Goal: Browse casually

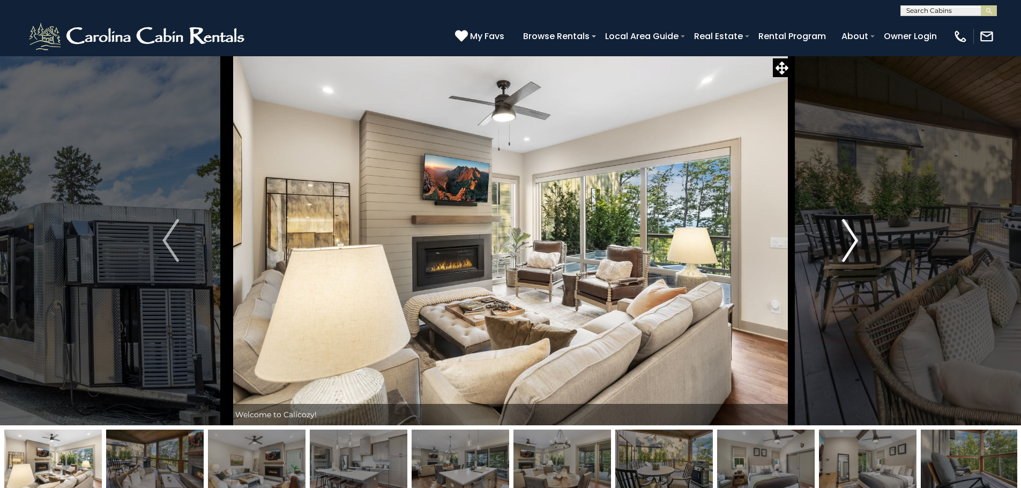
click at [851, 240] on img "Next" at bounding box center [850, 240] width 16 height 43
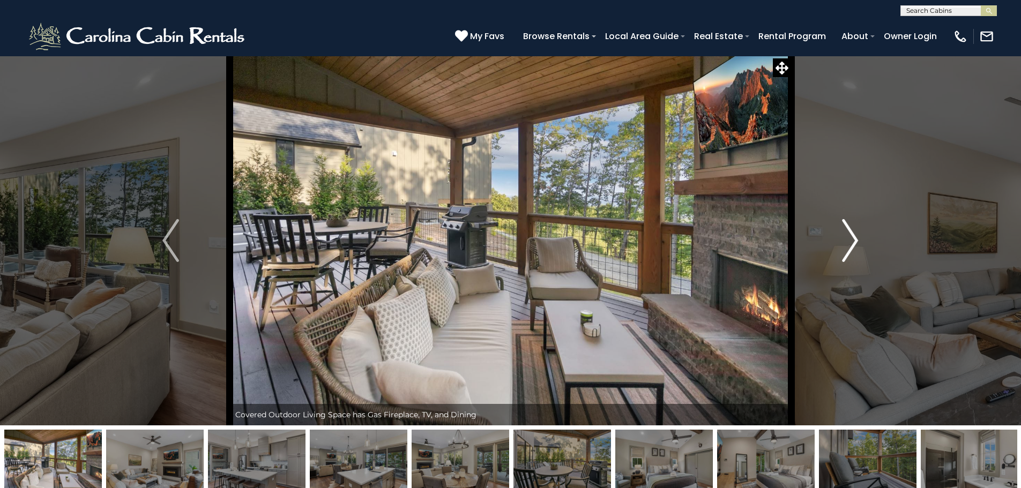
click at [851, 240] on img "Next" at bounding box center [850, 240] width 16 height 43
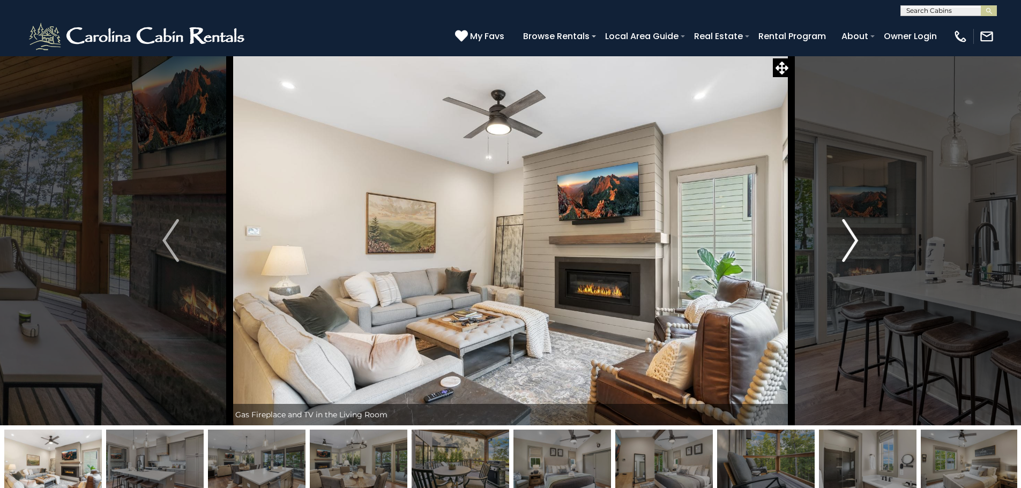
click at [851, 240] on img "Next" at bounding box center [850, 240] width 16 height 43
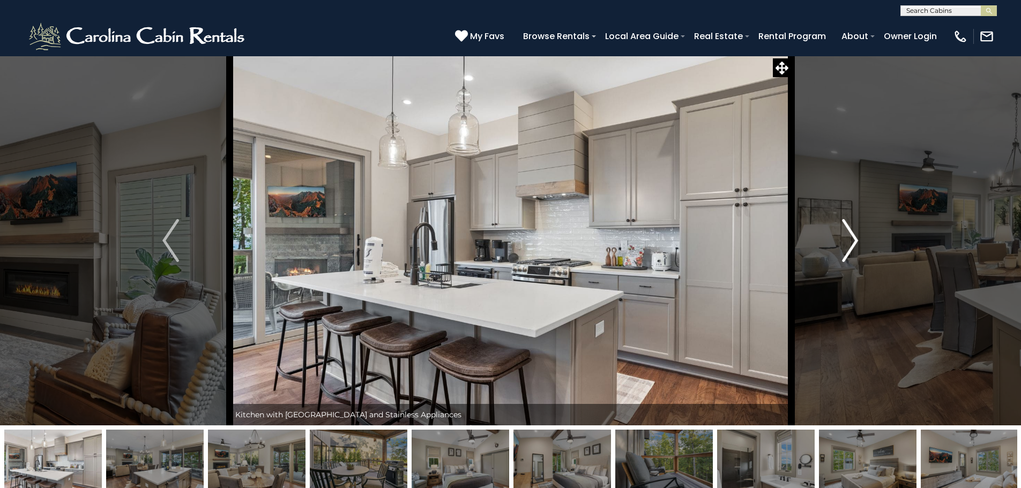
click at [851, 240] on img "Next" at bounding box center [850, 240] width 16 height 43
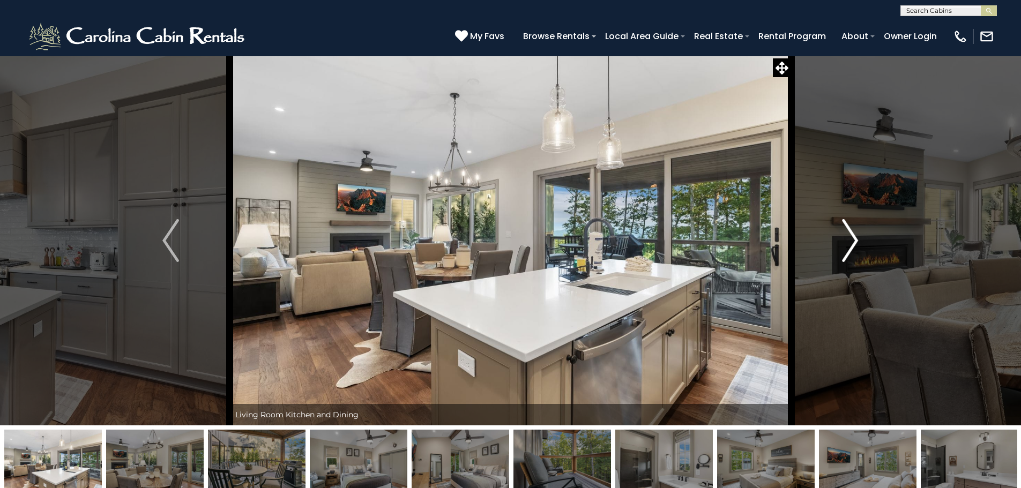
click at [851, 240] on img "Next" at bounding box center [850, 240] width 16 height 43
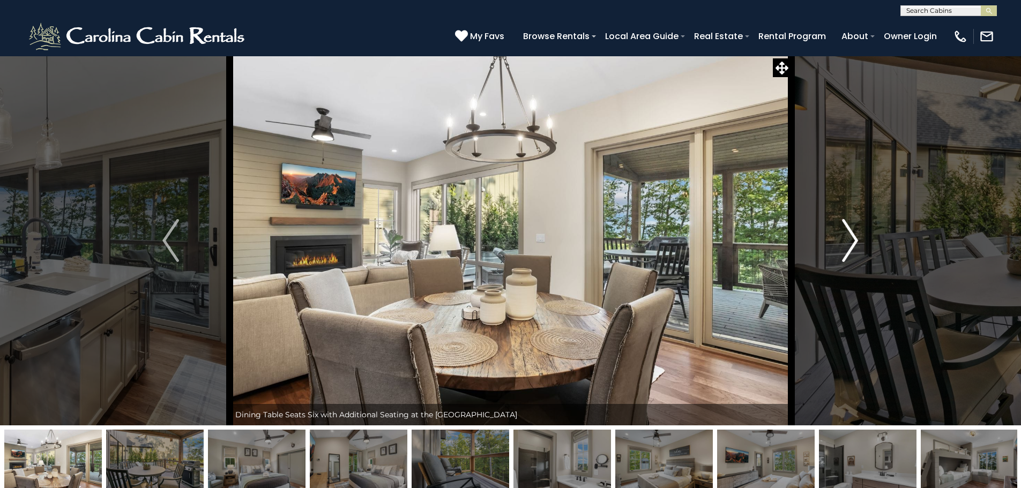
click at [851, 240] on img "Next" at bounding box center [850, 240] width 16 height 43
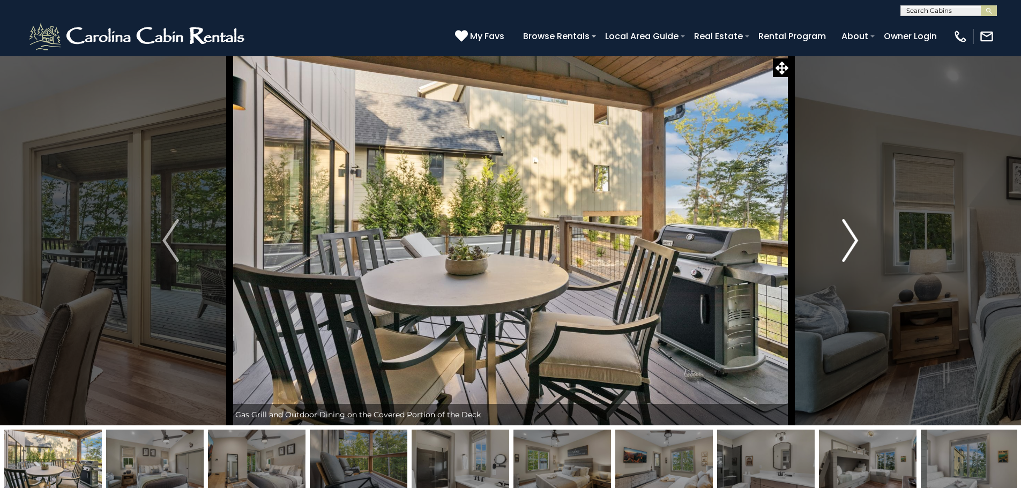
click at [851, 240] on img "Next" at bounding box center [850, 240] width 16 height 43
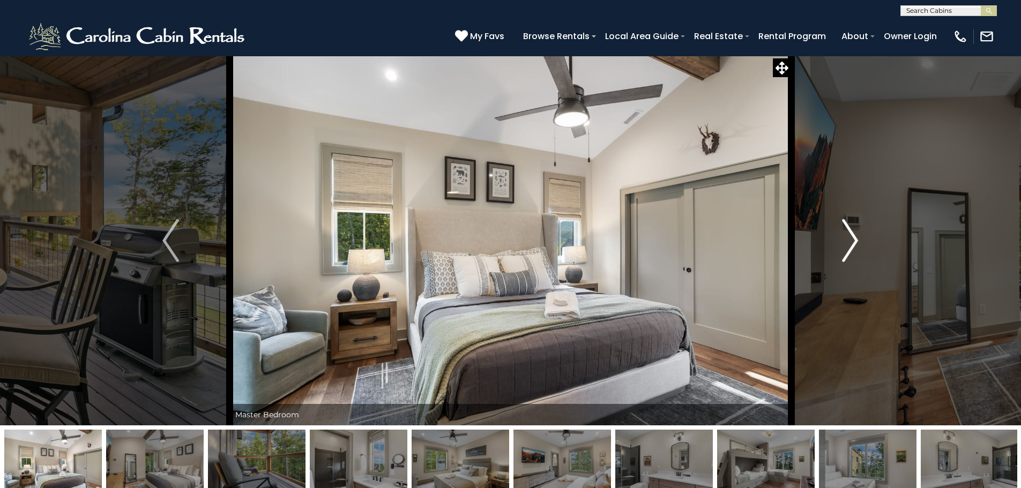
click at [851, 240] on img "Next" at bounding box center [850, 240] width 16 height 43
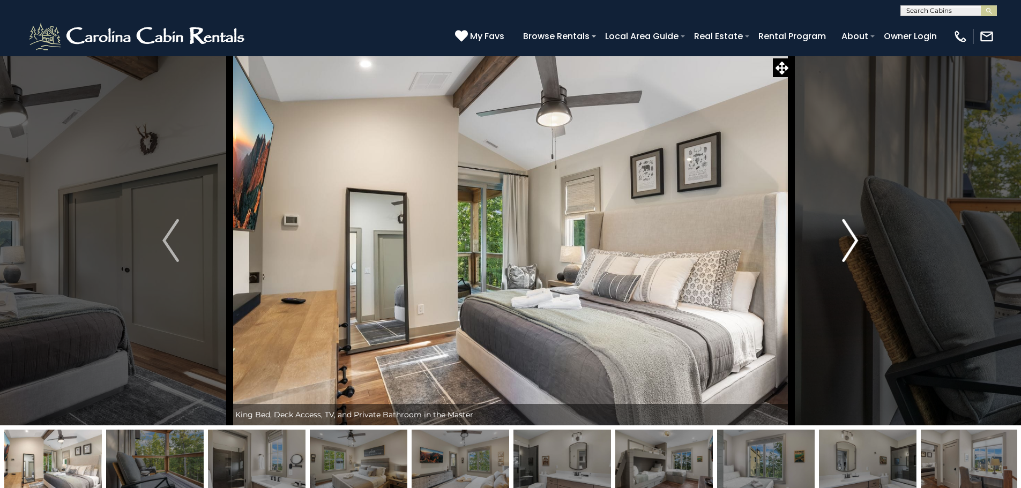
click at [851, 240] on img "Next" at bounding box center [850, 240] width 16 height 43
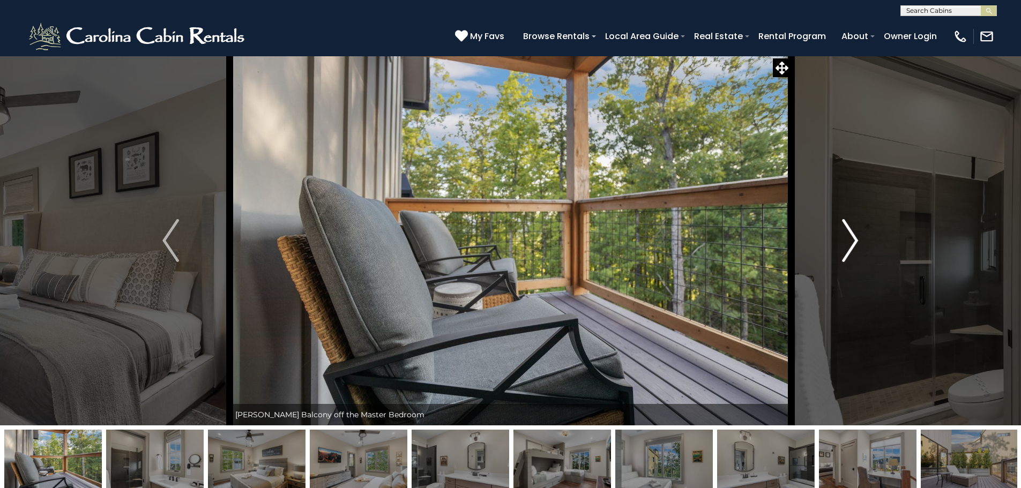
click at [851, 240] on img "Next" at bounding box center [850, 240] width 16 height 43
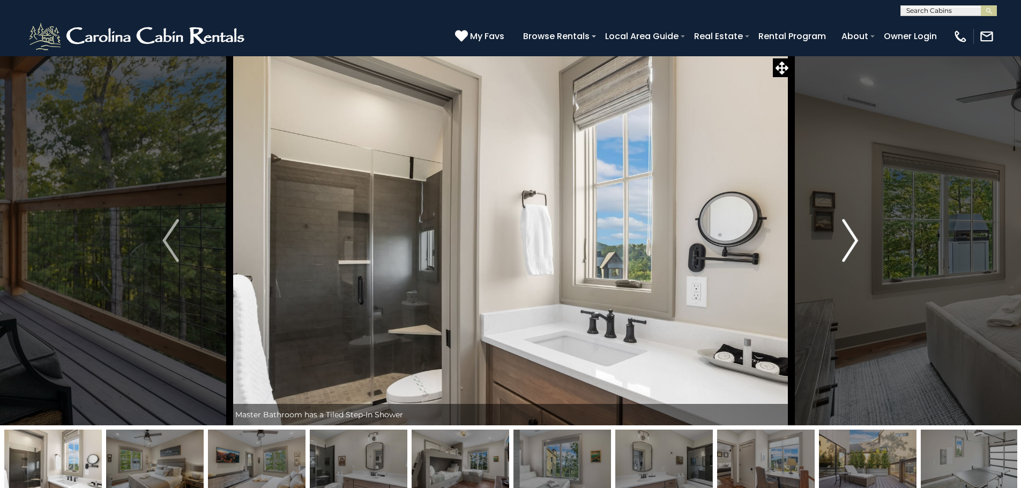
click at [851, 240] on img "Next" at bounding box center [850, 240] width 16 height 43
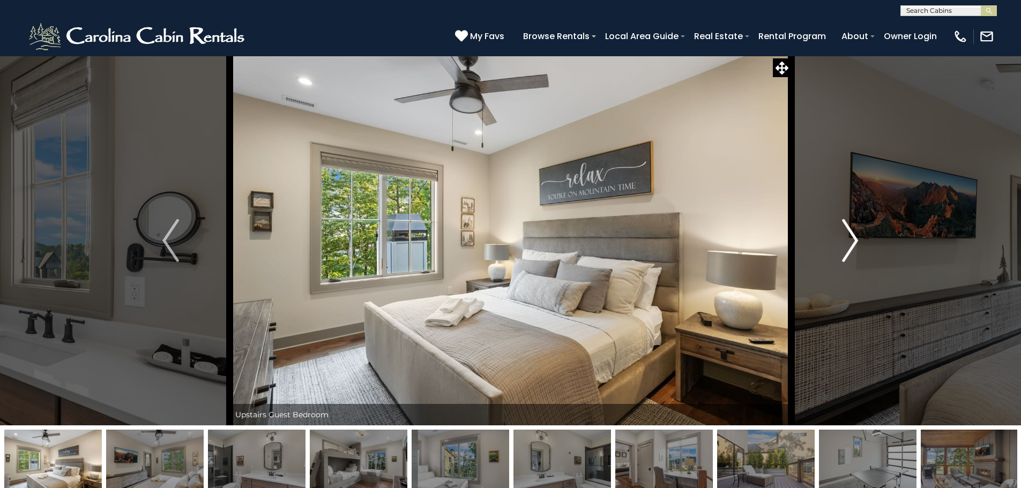
click at [851, 240] on img "Next" at bounding box center [850, 240] width 16 height 43
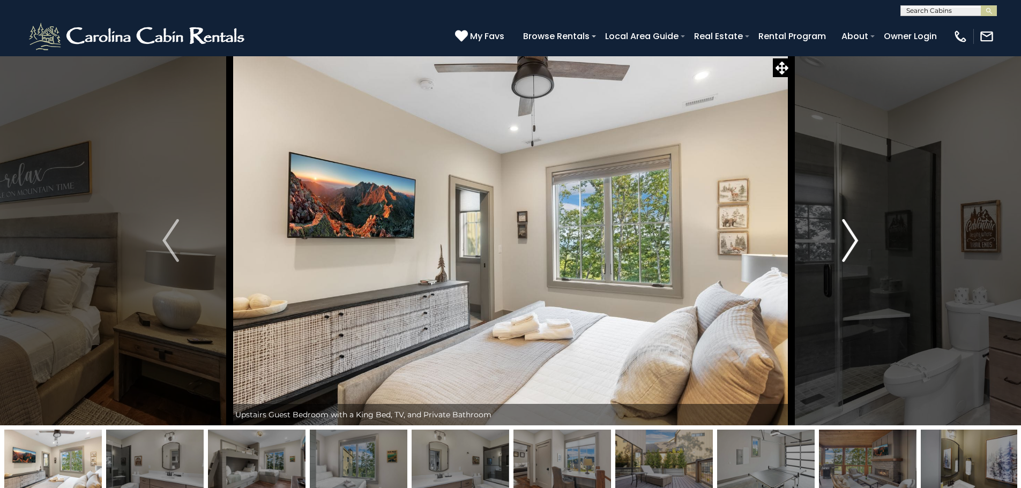
click at [851, 240] on img "Next" at bounding box center [850, 240] width 16 height 43
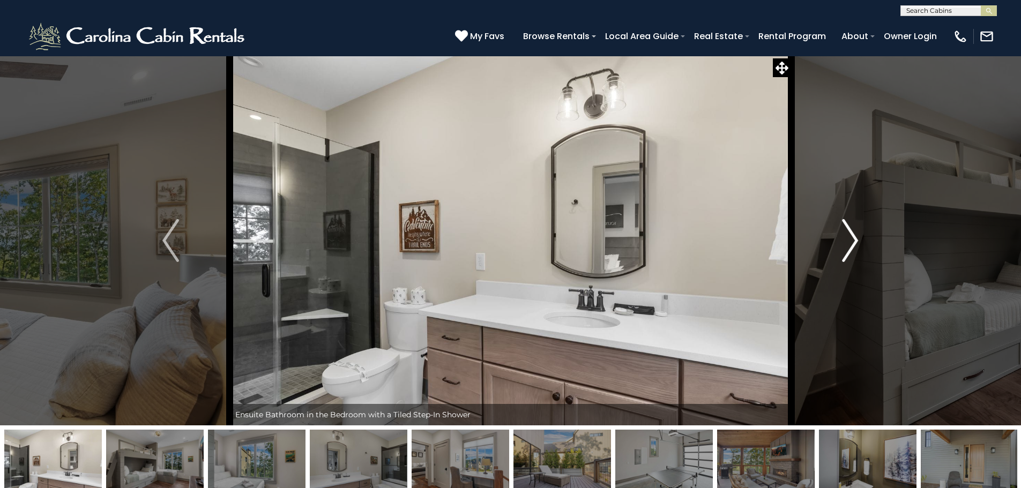
click at [851, 240] on img "Next" at bounding box center [850, 240] width 16 height 43
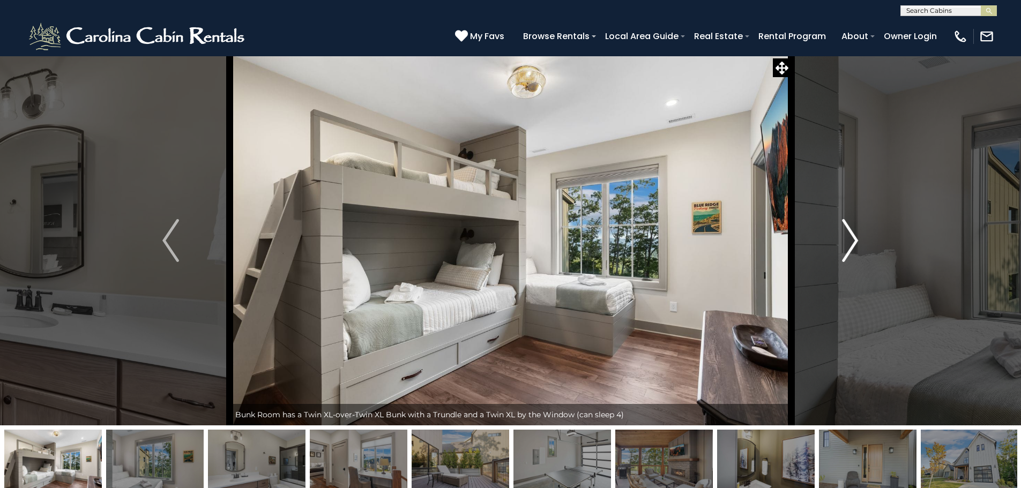
click at [851, 240] on img "Next" at bounding box center [850, 240] width 16 height 43
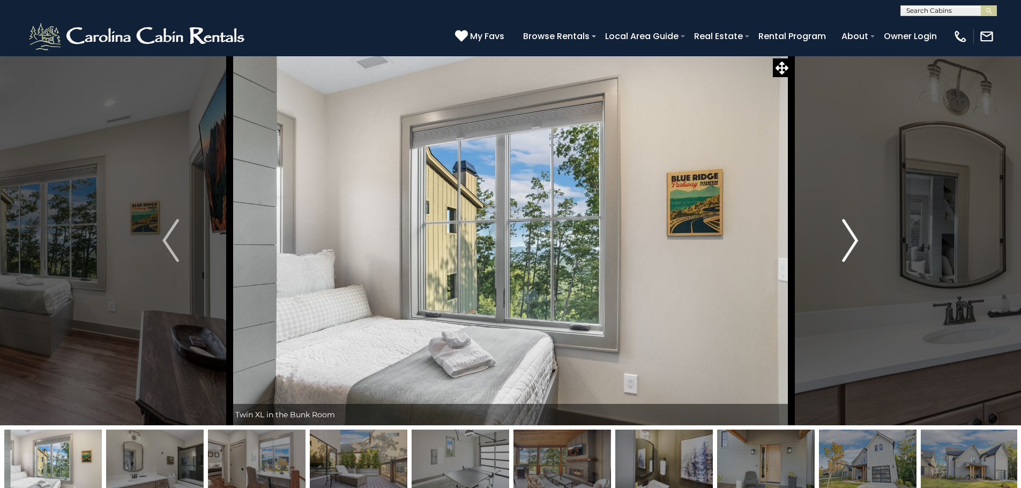
click at [851, 240] on img "Next" at bounding box center [850, 240] width 16 height 43
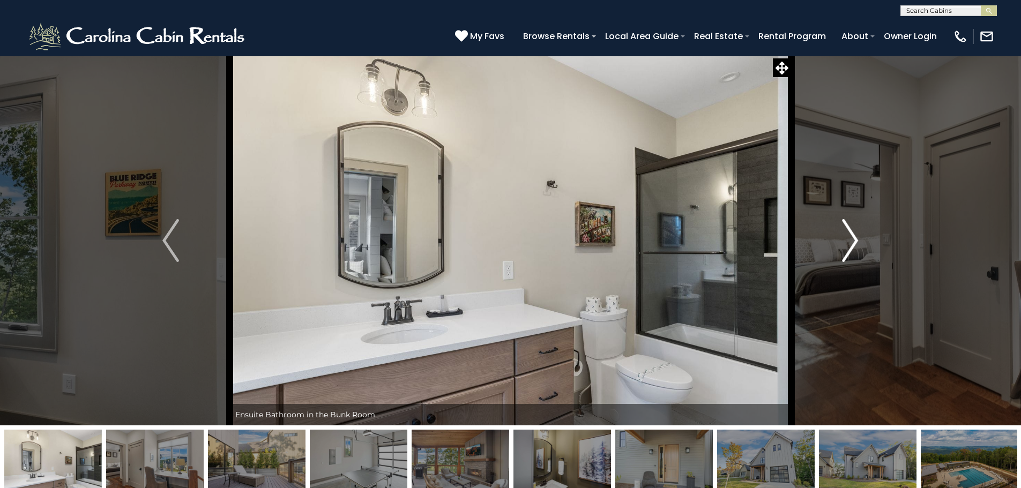
click at [851, 240] on img "Next" at bounding box center [850, 240] width 16 height 43
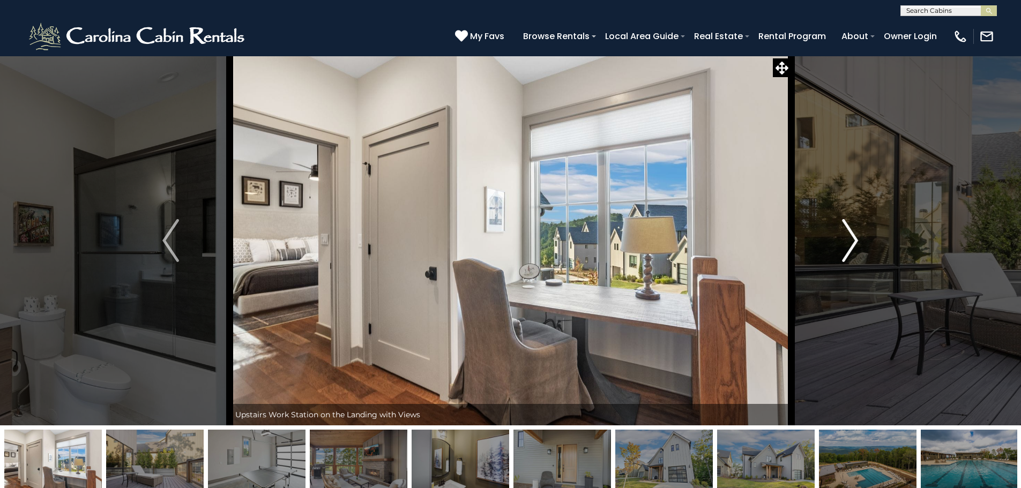
click at [851, 240] on img "Next" at bounding box center [850, 240] width 16 height 43
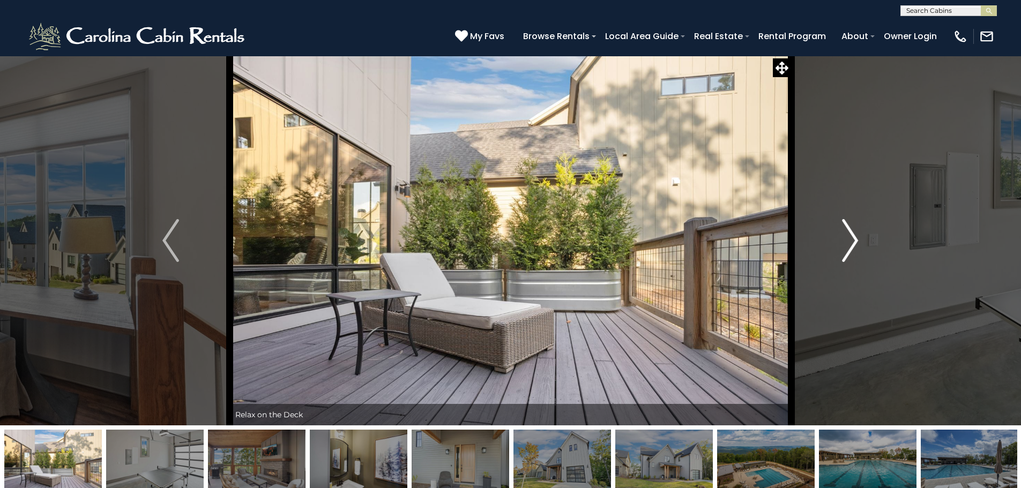
click at [851, 240] on img "Next" at bounding box center [850, 240] width 16 height 43
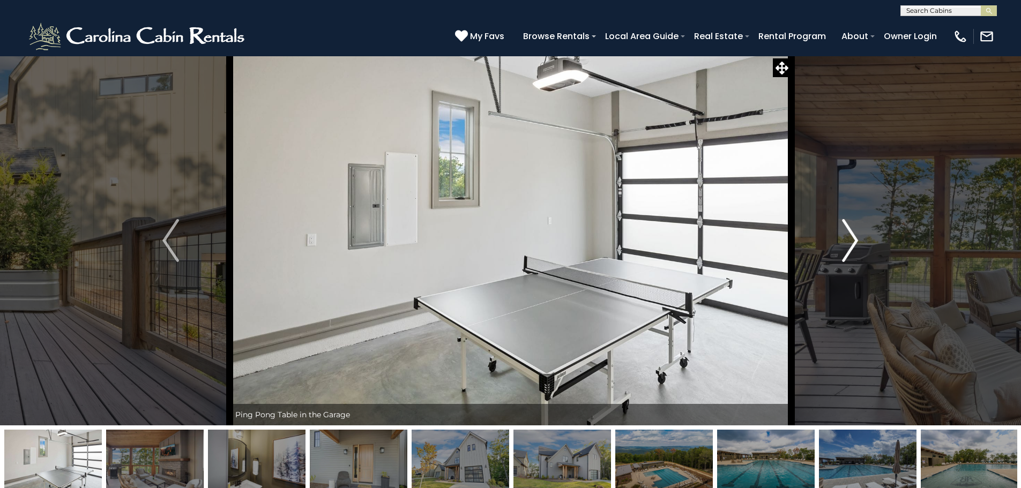
click at [851, 240] on img "Next" at bounding box center [850, 240] width 16 height 43
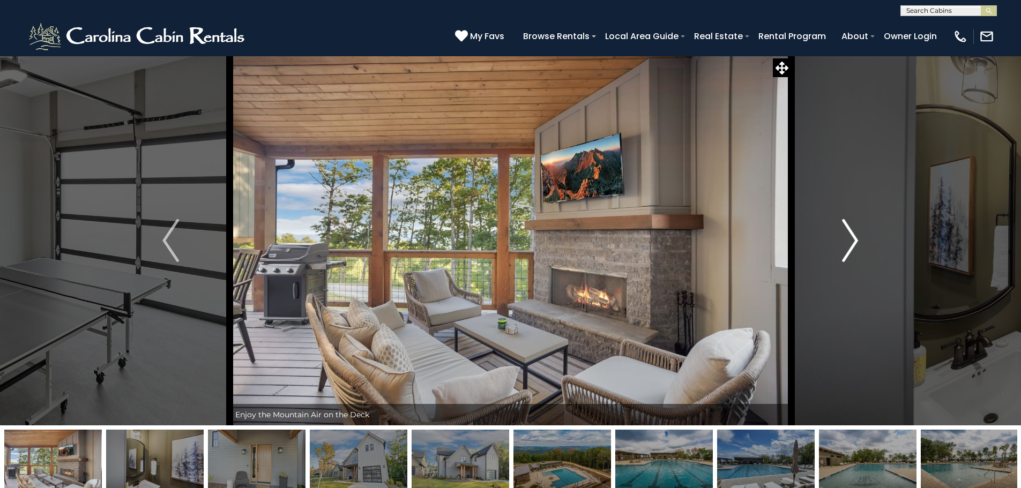
click at [851, 240] on img "Next" at bounding box center [850, 240] width 16 height 43
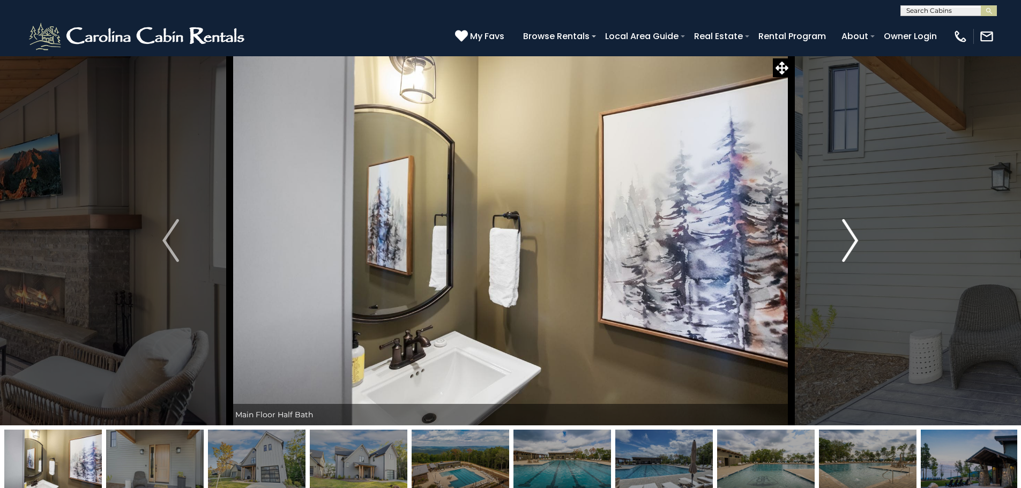
click at [851, 240] on img "Next" at bounding box center [850, 240] width 16 height 43
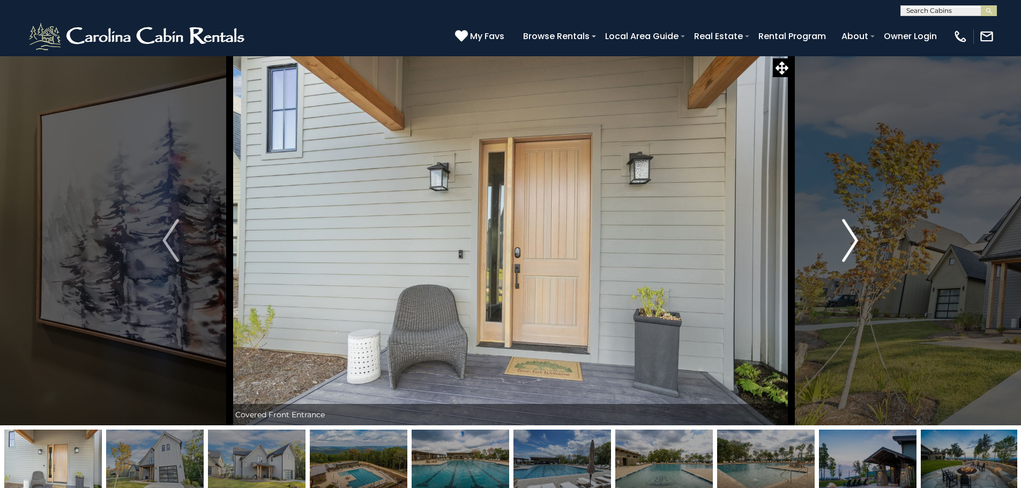
click at [851, 240] on img "Next" at bounding box center [850, 240] width 16 height 43
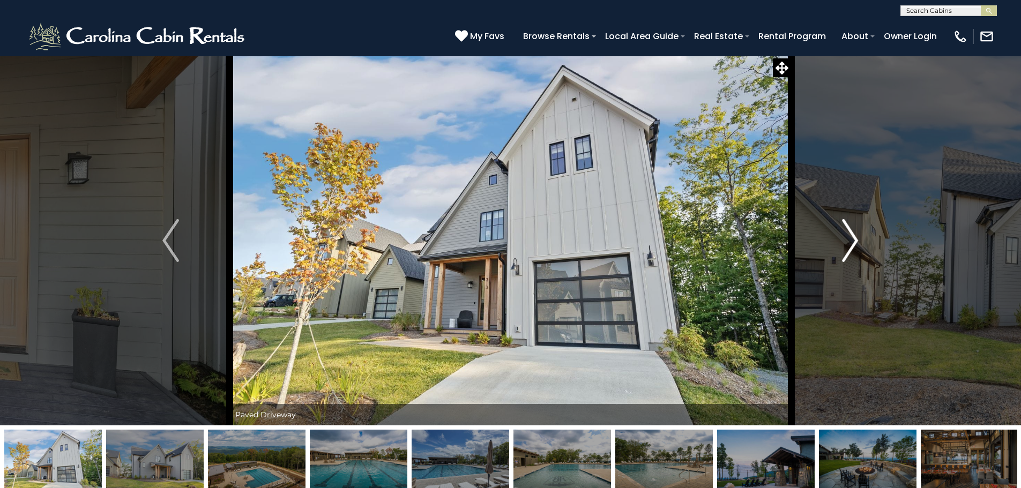
click at [851, 240] on img "Next" at bounding box center [850, 240] width 16 height 43
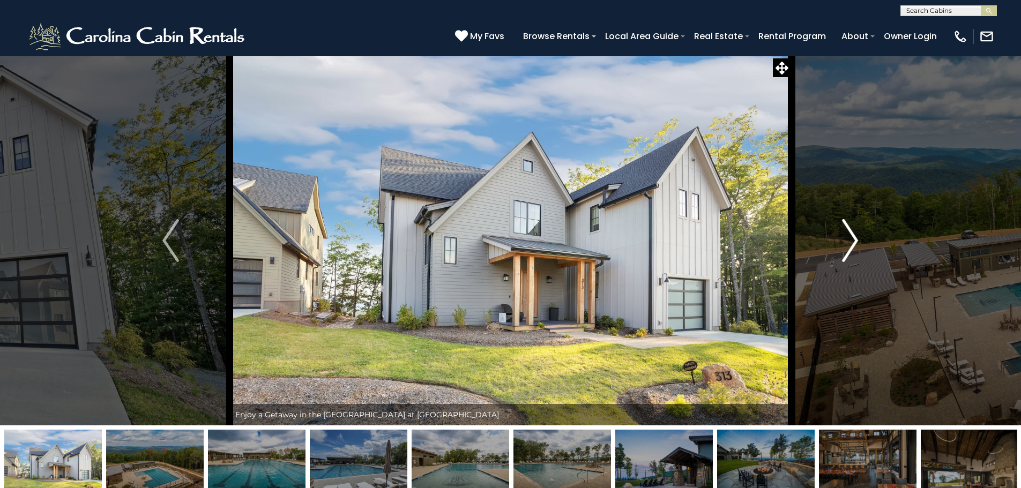
click at [851, 240] on img "Next" at bounding box center [850, 240] width 16 height 43
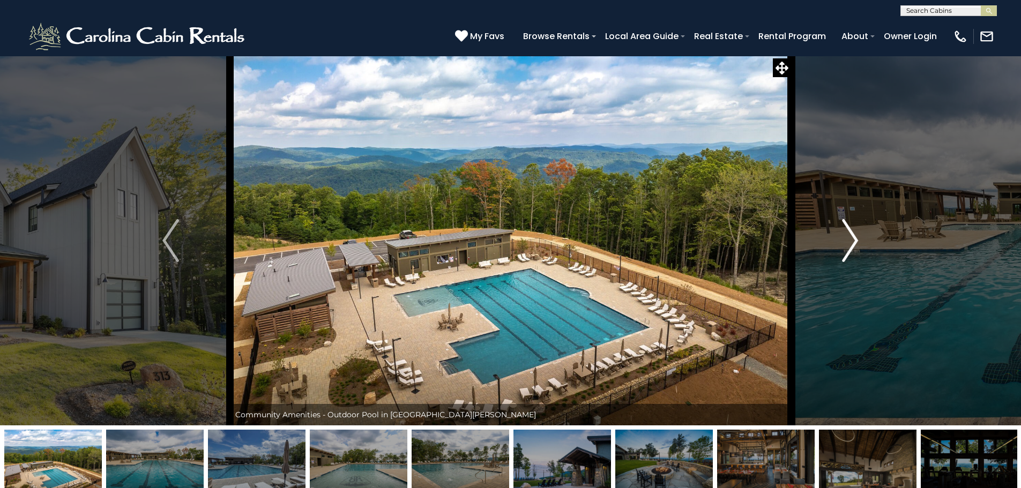
click at [851, 240] on img "Next" at bounding box center [850, 240] width 16 height 43
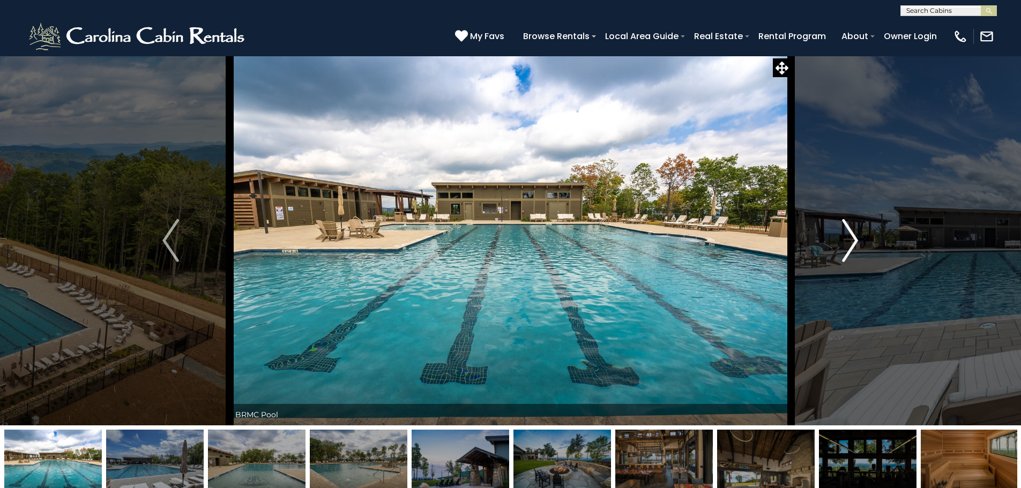
click at [851, 240] on img "Next" at bounding box center [850, 240] width 16 height 43
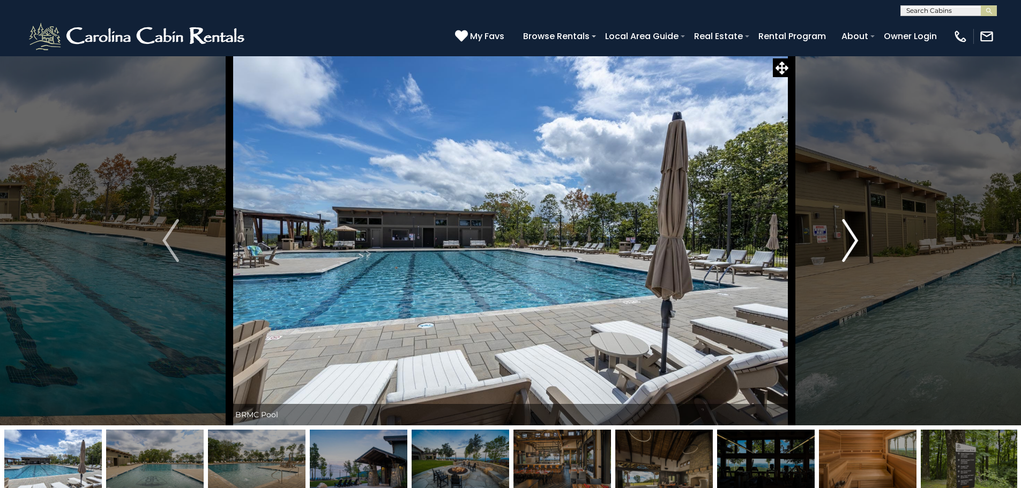
click at [851, 240] on img "Next" at bounding box center [850, 240] width 16 height 43
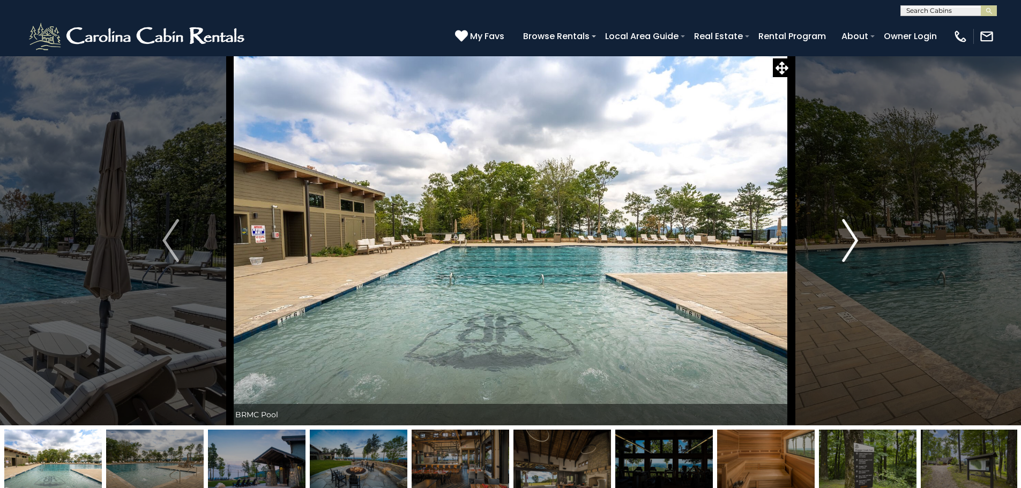
click at [851, 240] on img "Next" at bounding box center [850, 240] width 16 height 43
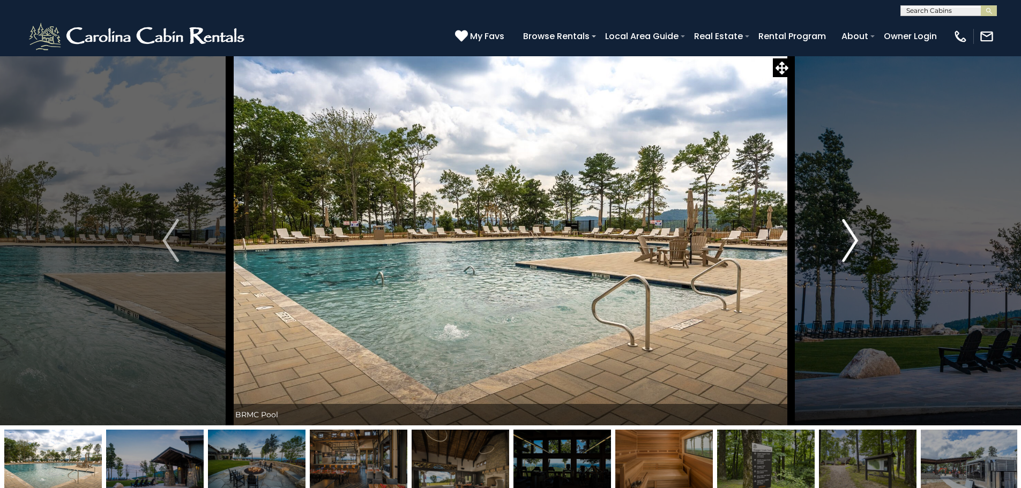
click at [851, 240] on img "Next" at bounding box center [850, 240] width 16 height 43
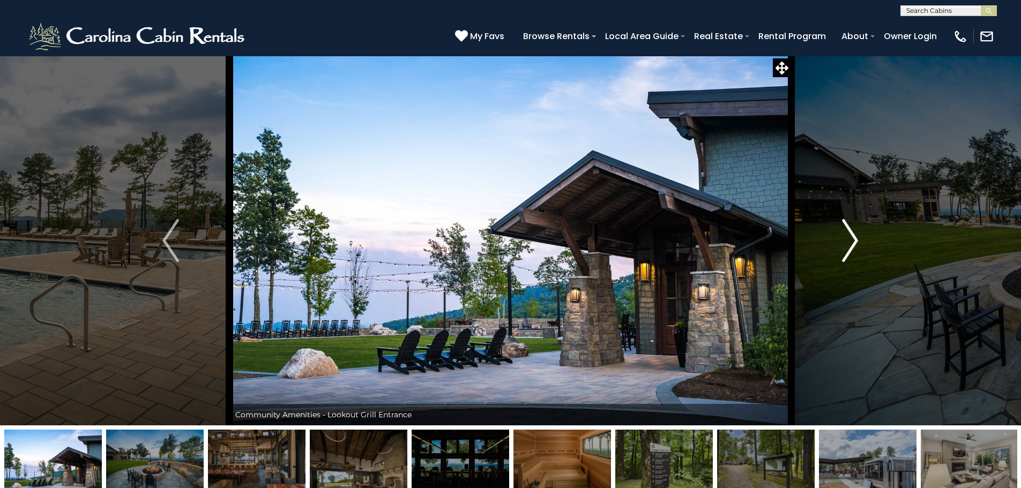
click at [851, 240] on img "Next" at bounding box center [850, 240] width 16 height 43
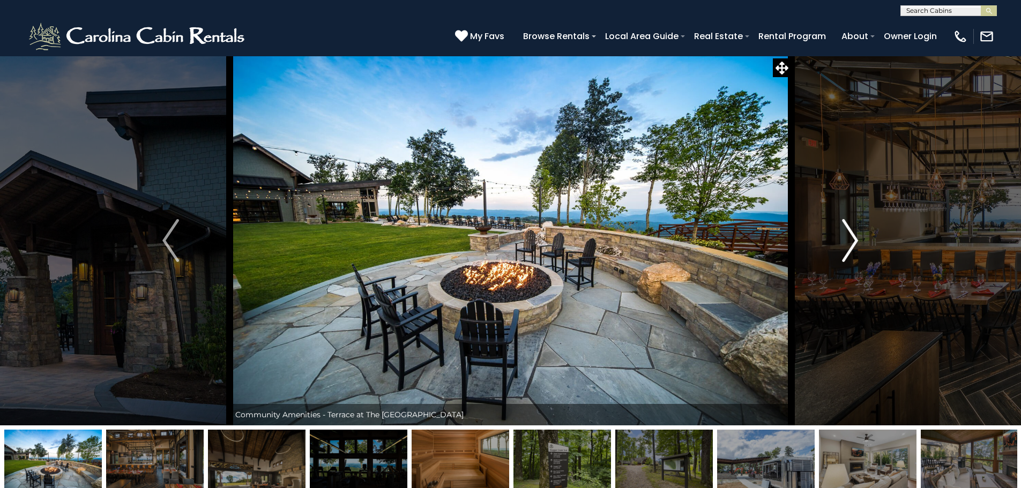
click at [851, 240] on img "Next" at bounding box center [850, 240] width 16 height 43
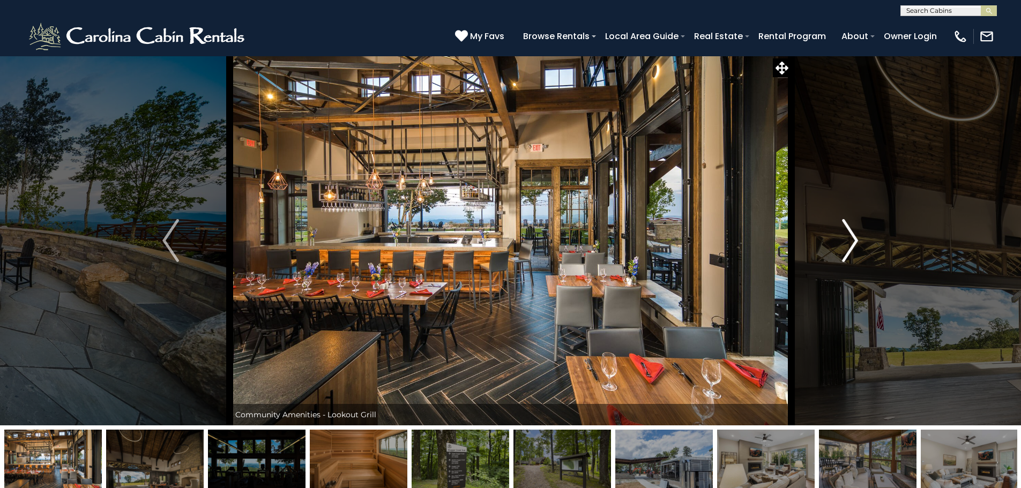
click at [851, 240] on img "Next" at bounding box center [850, 240] width 16 height 43
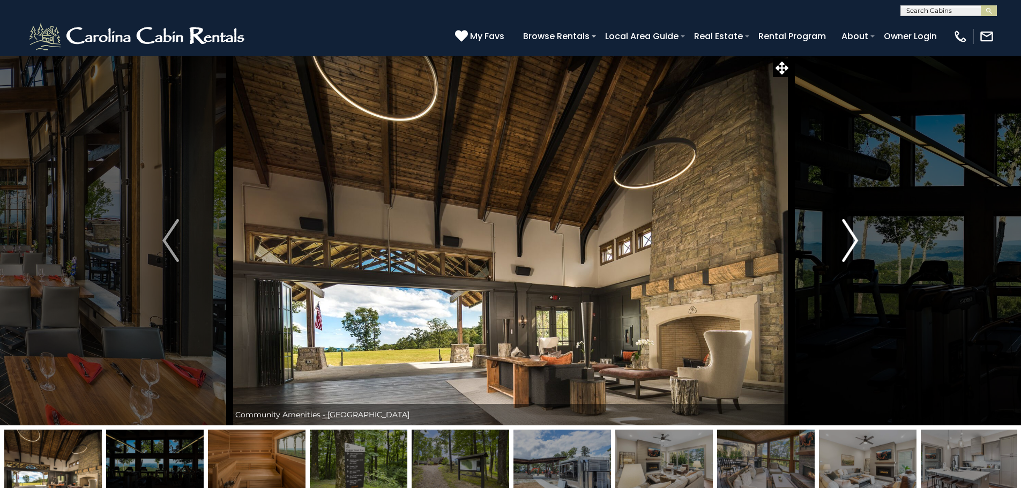
click at [851, 240] on img "Next" at bounding box center [850, 240] width 16 height 43
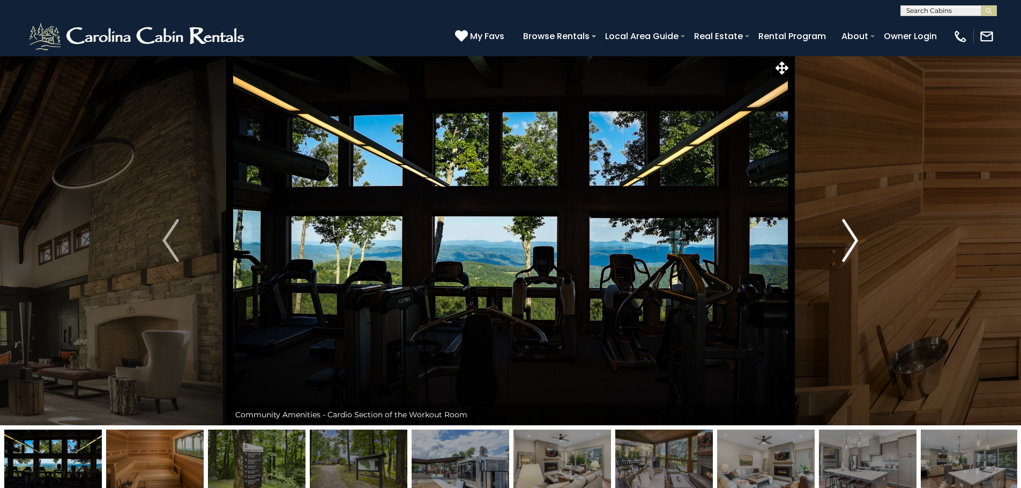
click at [851, 240] on img "Next" at bounding box center [850, 240] width 16 height 43
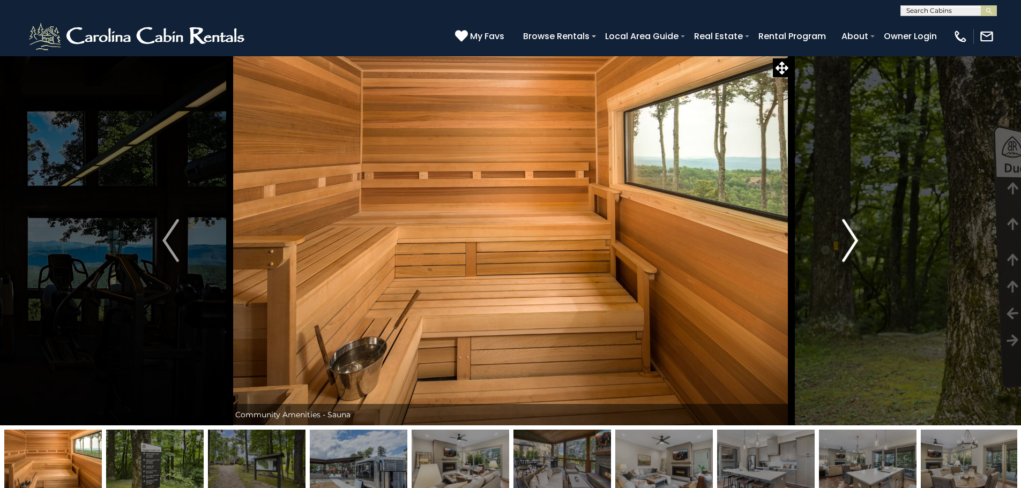
click at [851, 240] on img "Next" at bounding box center [850, 240] width 16 height 43
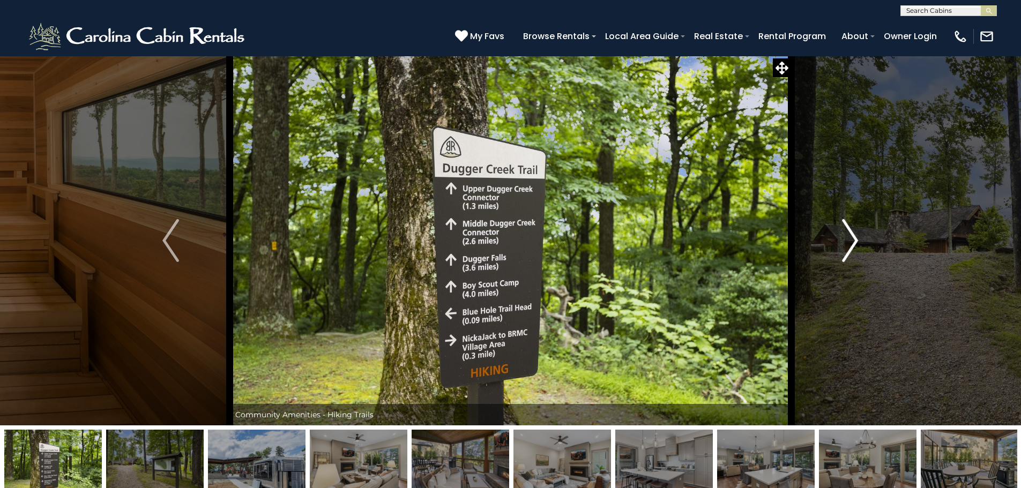
click at [851, 240] on img "Next" at bounding box center [850, 240] width 16 height 43
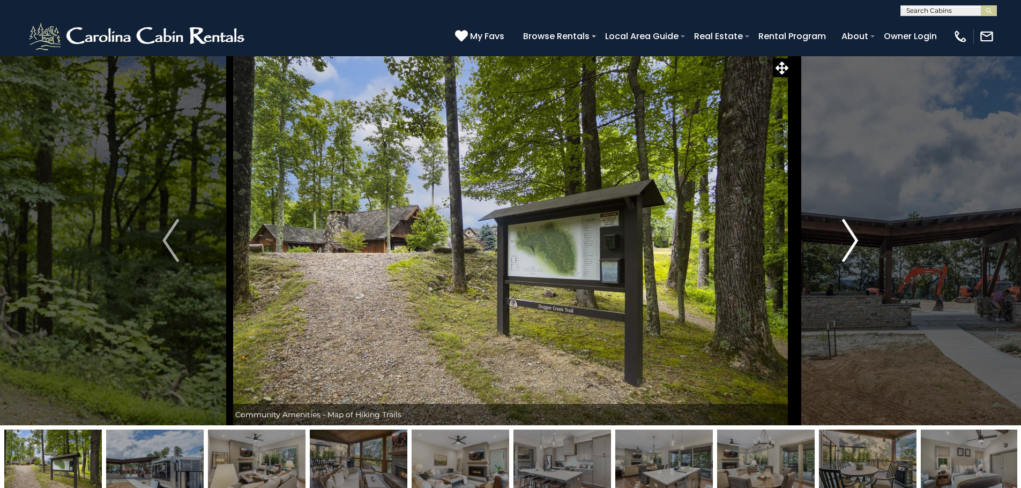
click at [851, 240] on img "Next" at bounding box center [850, 240] width 16 height 43
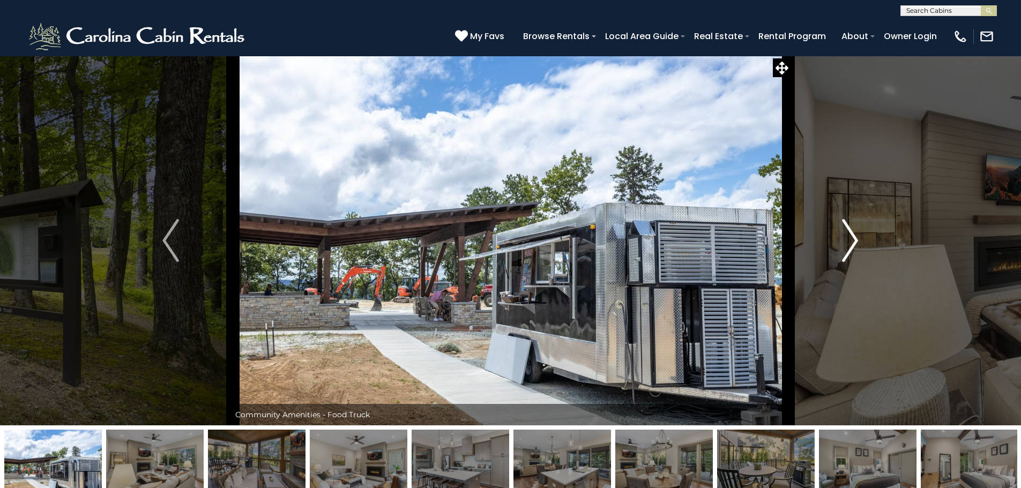
click at [851, 240] on img "Next" at bounding box center [850, 240] width 16 height 43
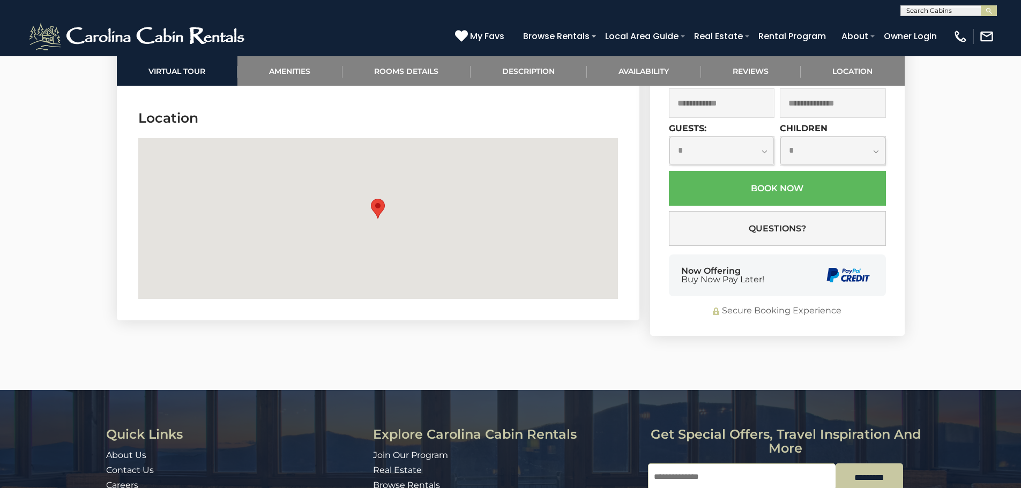
scroll to position [2787, 0]
